Goal: Find specific page/section: Find specific page/section

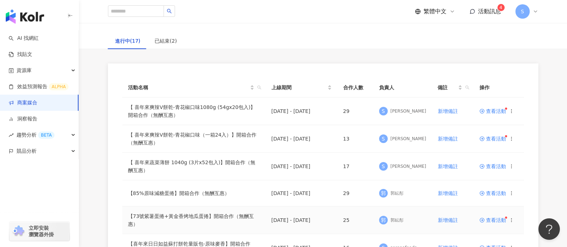
click at [498, 218] on span "查看活動" at bounding box center [492, 220] width 27 height 5
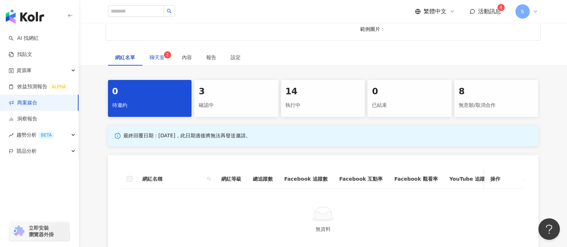
click at [156, 56] on span "聊天室 2" at bounding box center [159, 57] width 18 height 5
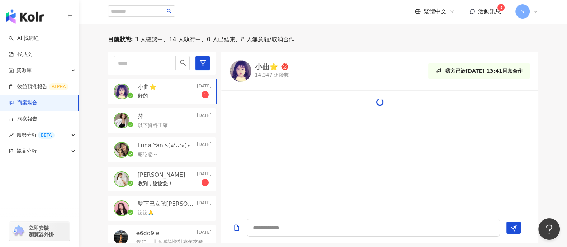
scroll to position [352, 0]
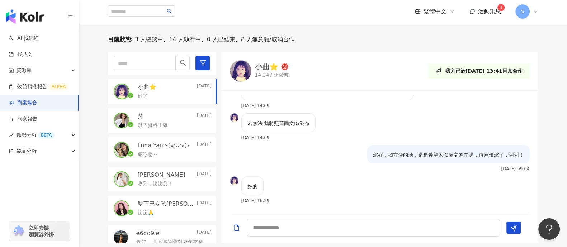
click at [37, 104] on link "商案媒合" at bounding box center [23, 102] width 29 height 7
